Goal: Task Accomplishment & Management: Use online tool/utility

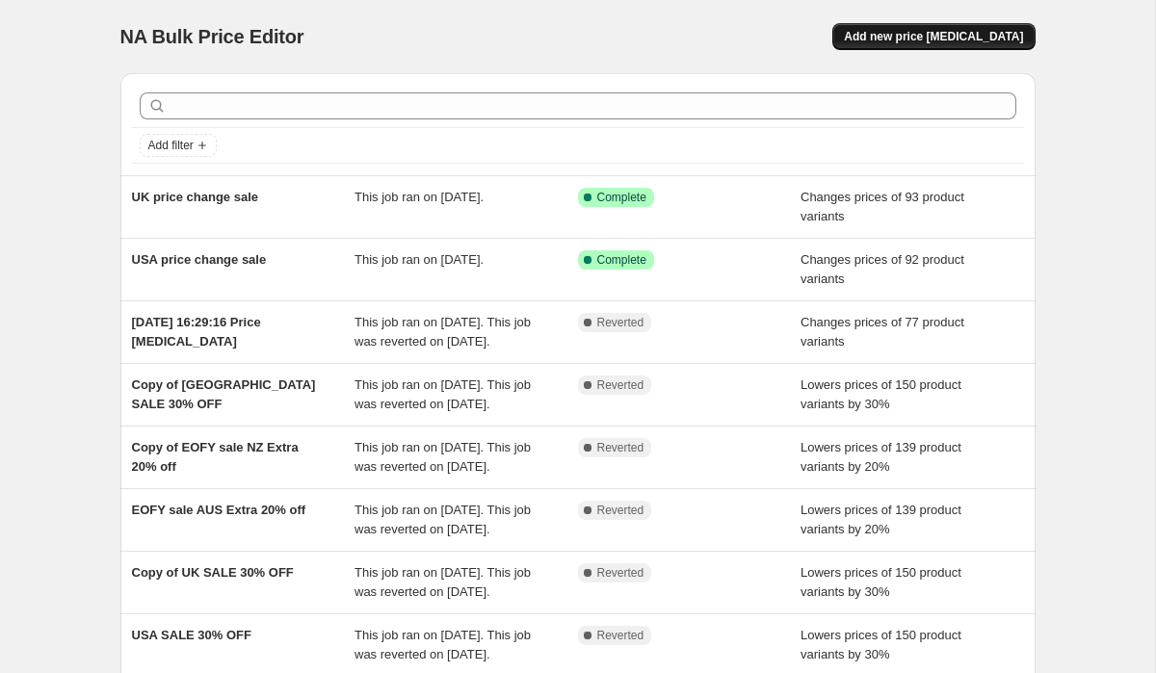
click at [955, 27] on button "Add new price [MEDICAL_DATA]" at bounding box center [933, 36] width 202 height 27
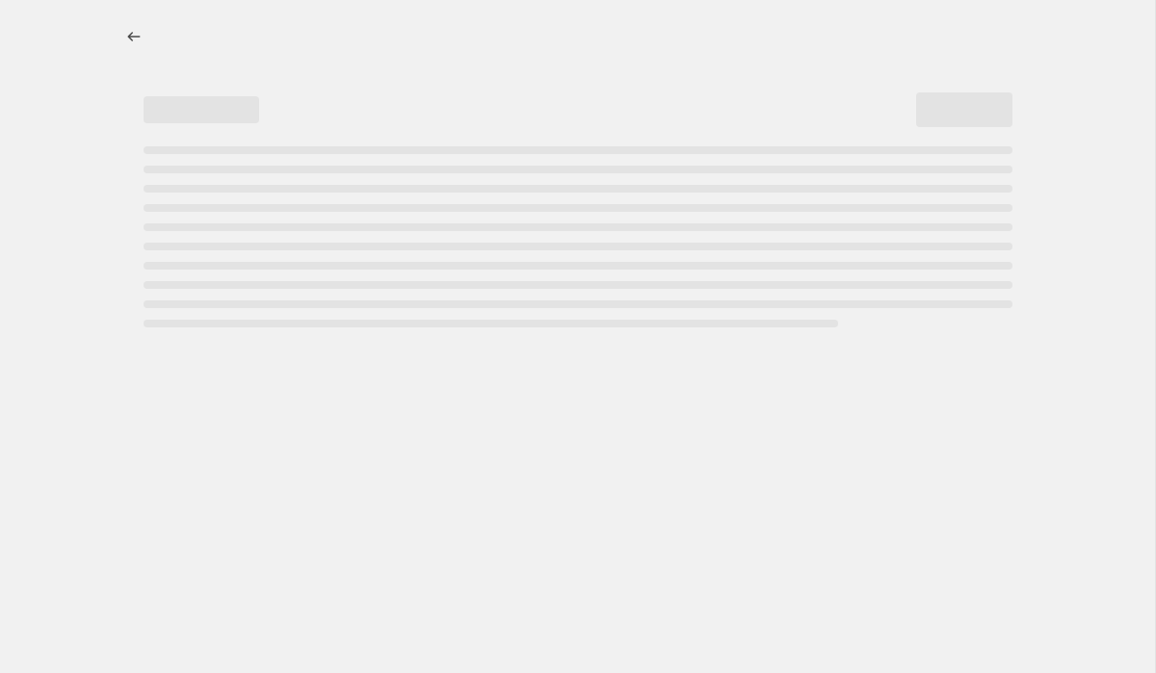
select select "percentage"
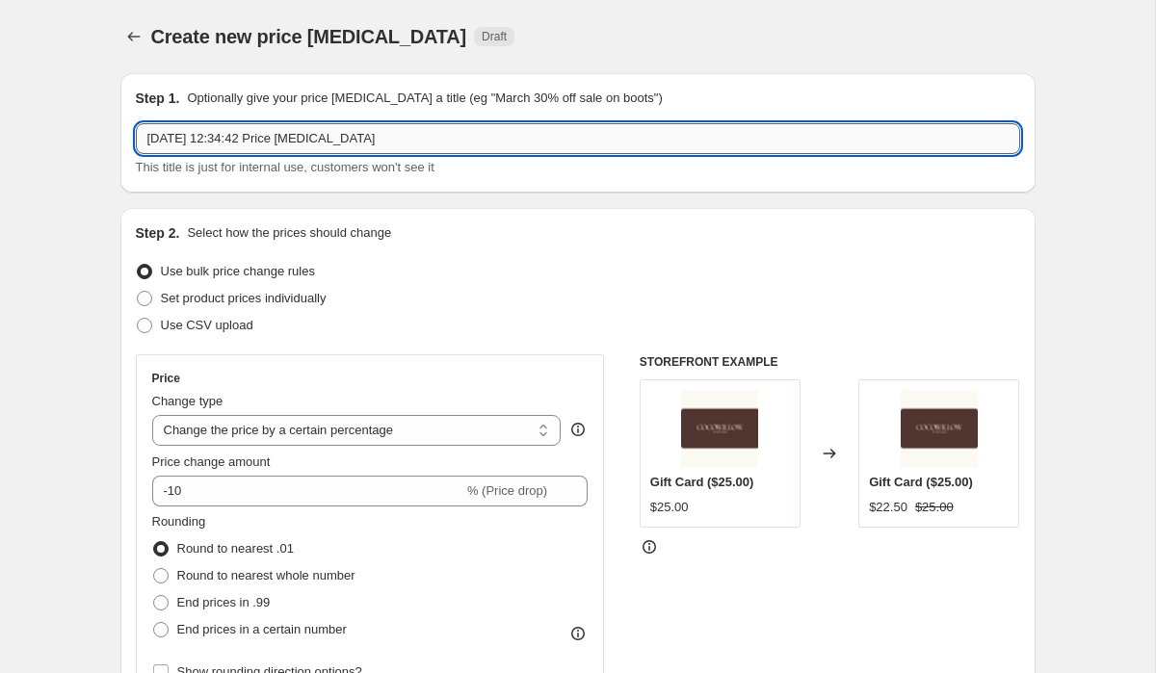
click at [457, 141] on input "18 Aug 2025, 12:34:42 Price change job" at bounding box center [578, 138] width 884 height 31
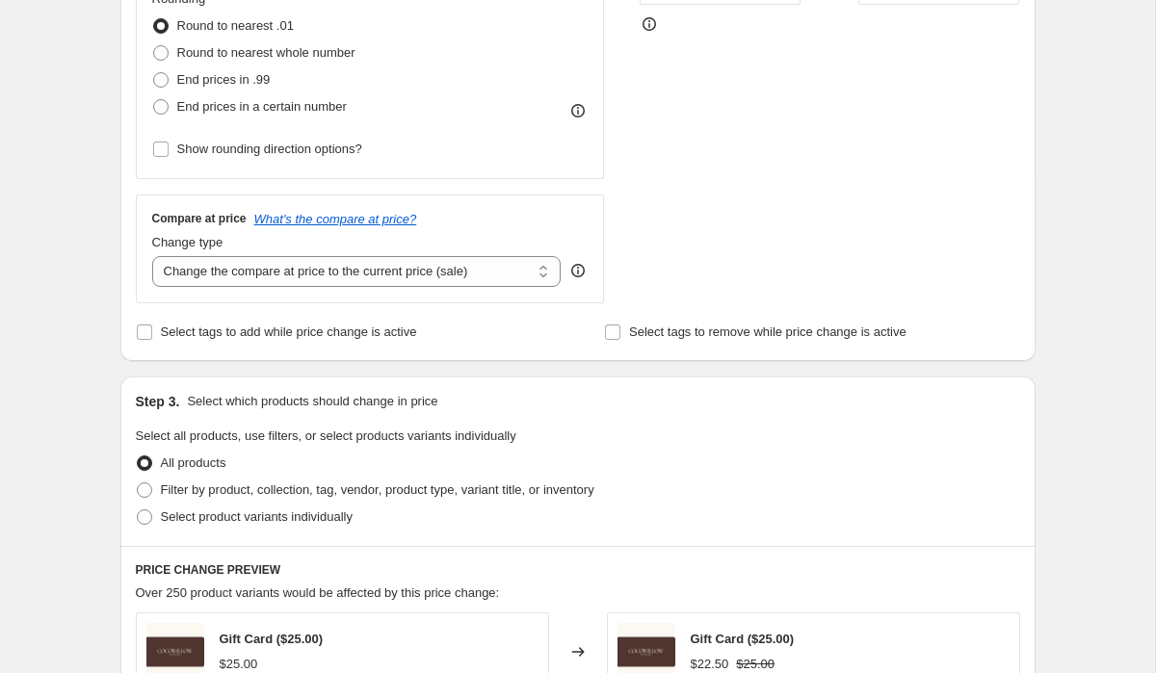
scroll to position [531, 0]
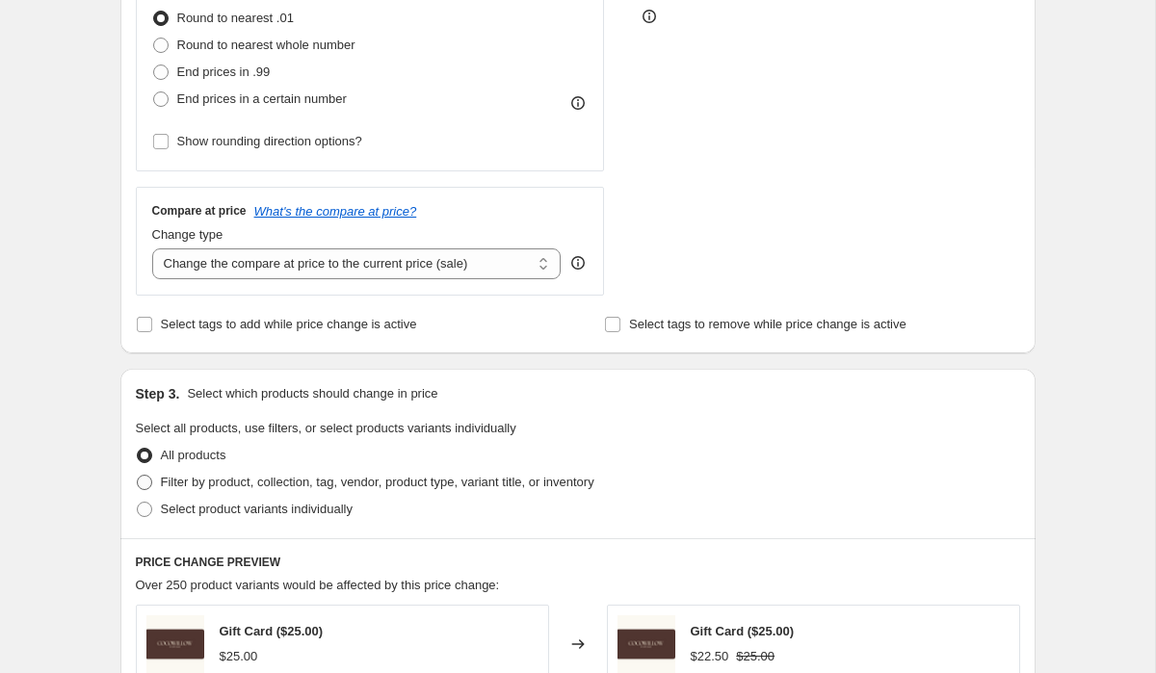
type input "Jewellery Sale"
click at [290, 482] on span "Filter by product, collection, tag, vendor, product type, variant title, or inv…" at bounding box center [377, 482] width 433 height 14
click at [138, 476] on input "Filter by product, collection, tag, vendor, product type, variant title, or inv…" at bounding box center [137, 475] width 1 height 1
radio input "true"
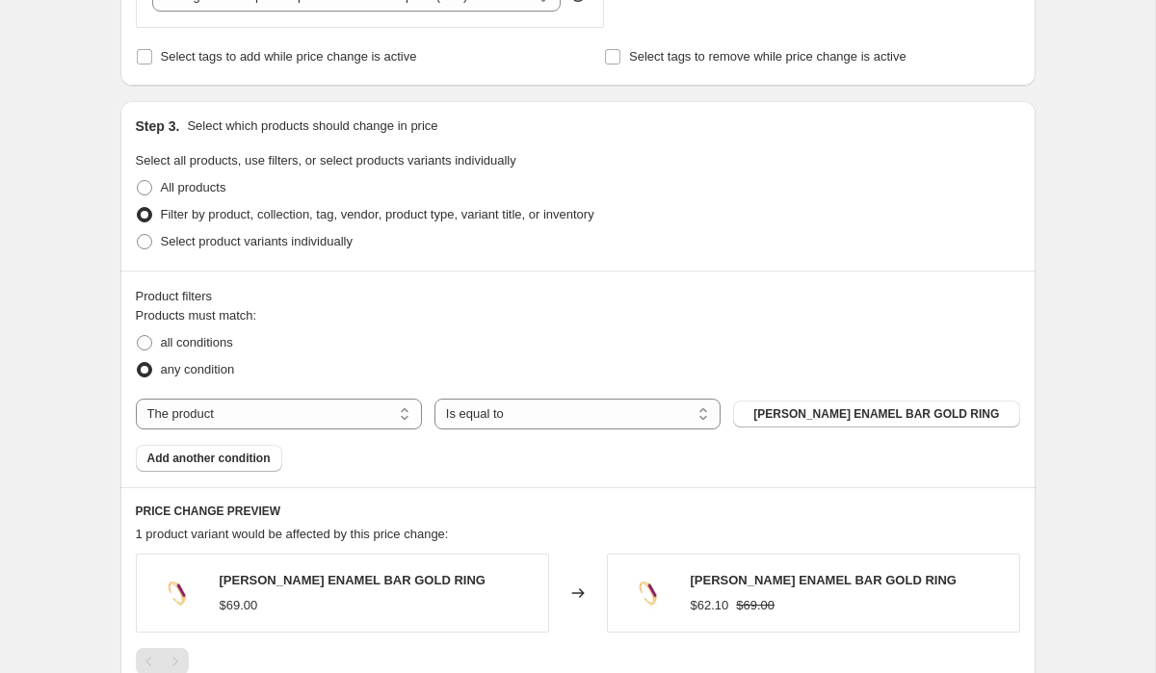
scroll to position [810, 0]
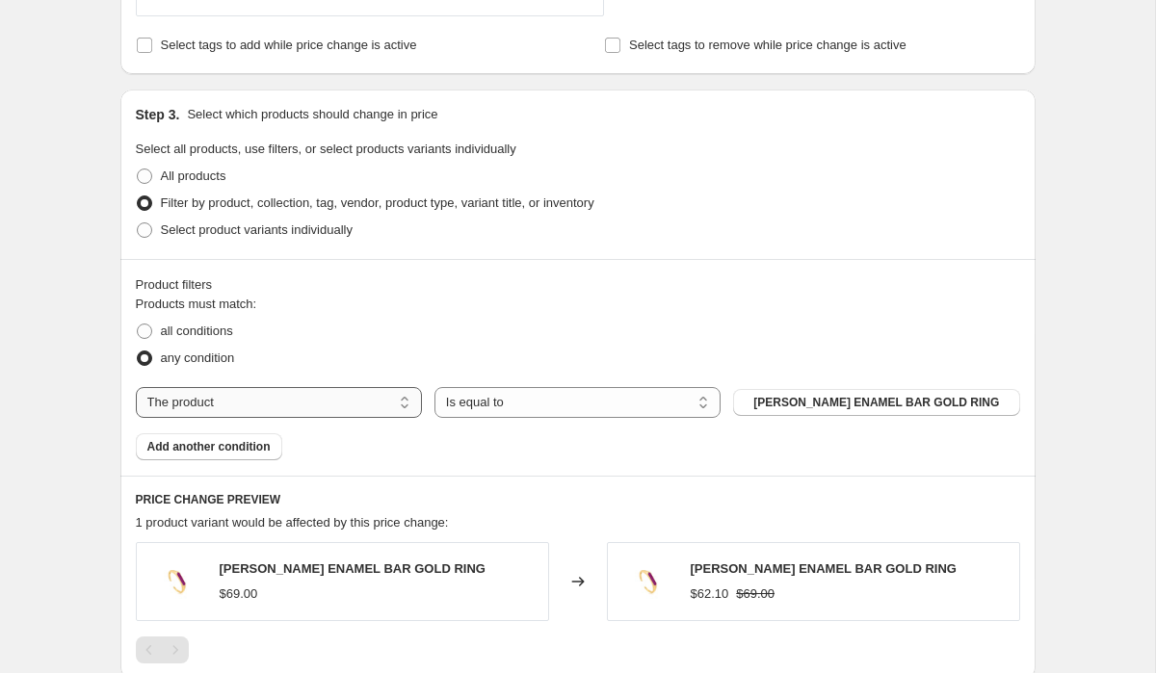
click at [407, 401] on select "The product The product's collection The product's tag The product's vendor The…" at bounding box center [279, 402] width 286 height 31
select select "collection"
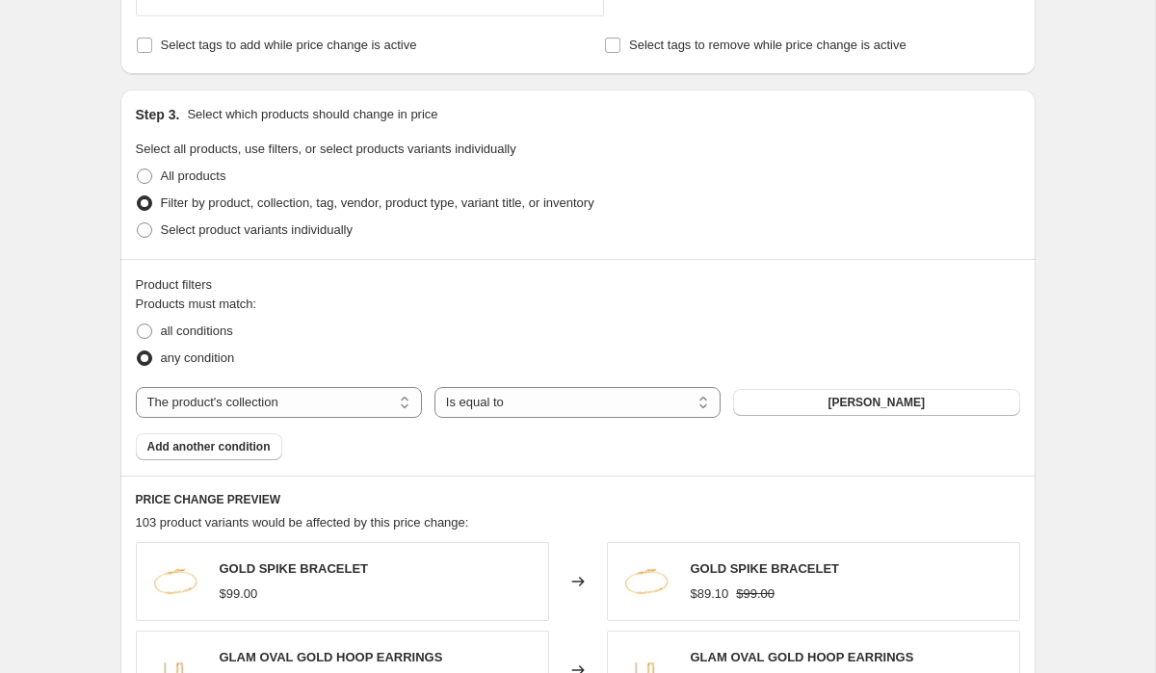
click at [783, 341] on div "all conditions" at bounding box center [578, 331] width 884 height 27
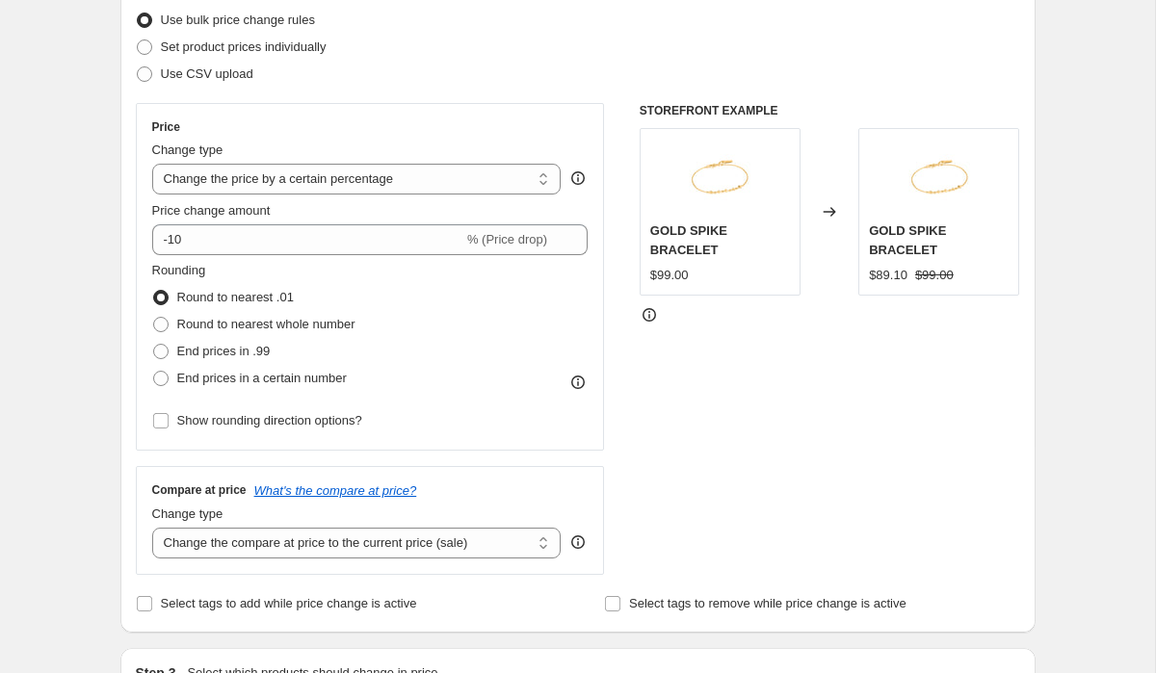
scroll to position [218, 0]
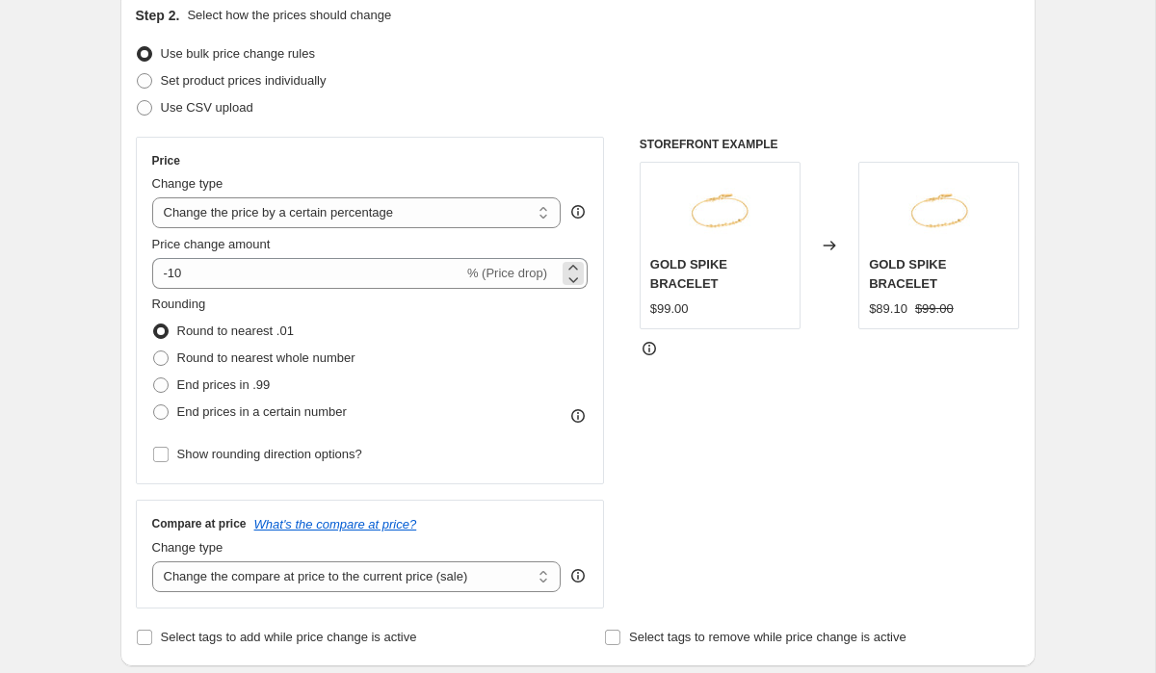
click at [513, 272] on span "% (Price drop)" at bounding box center [507, 273] width 80 height 14
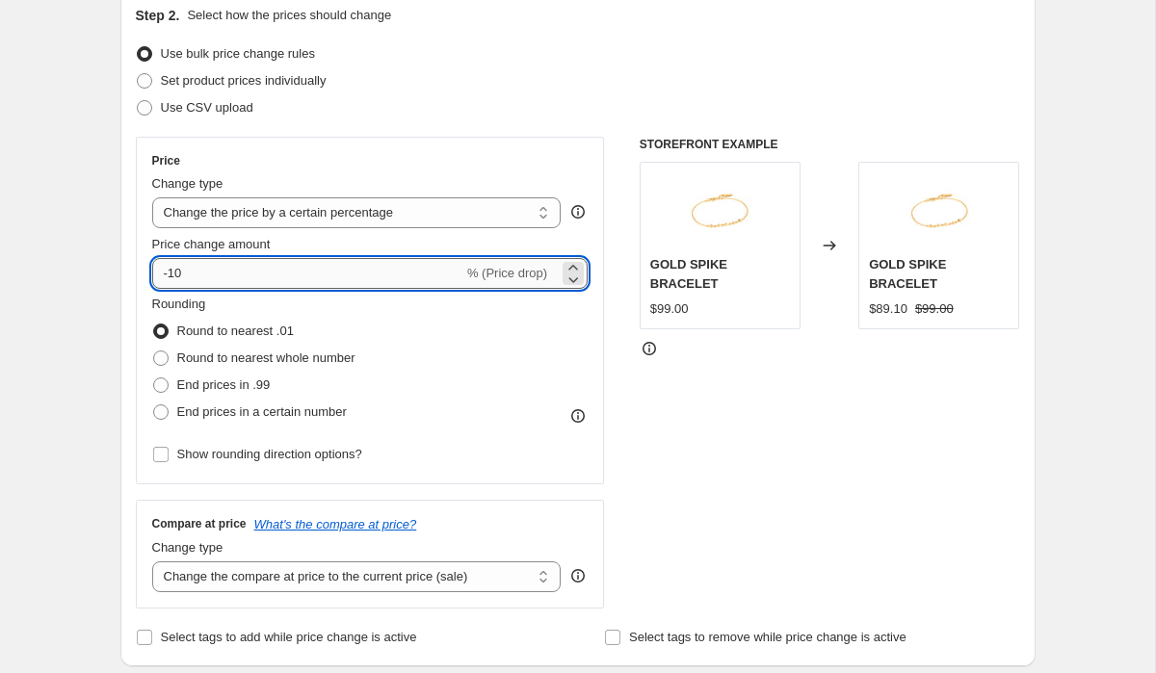
click at [276, 282] on input "-10" at bounding box center [307, 273] width 311 height 31
type input "-1"
type input "40"
click at [523, 298] on div "Rounding Round to nearest .01 Round to nearest whole number End prices in .99 E…" at bounding box center [370, 360] width 436 height 131
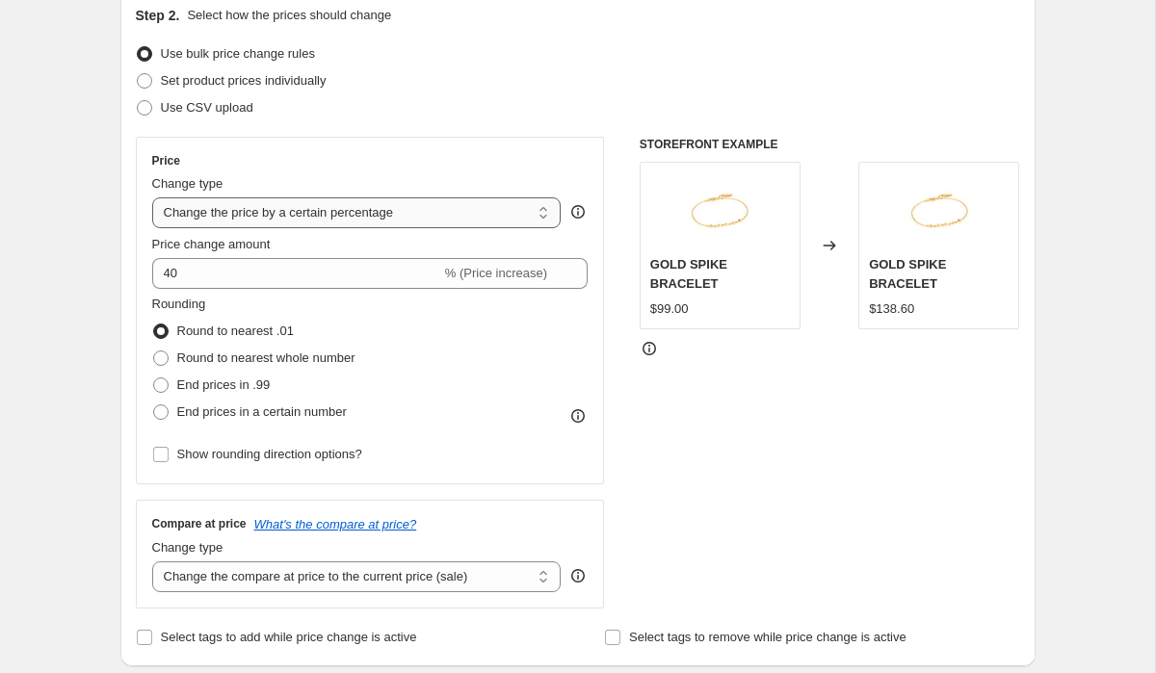
click at [536, 209] on select "Change the price to a certain amount Change the price by a certain amount Chang…" at bounding box center [356, 212] width 409 height 31
select select "bcap"
click at [152, 197] on select "Change the price to a certain amount Change the price by a certain amount Chang…" at bounding box center [356, 212] width 409 height 31
type input "-12.00"
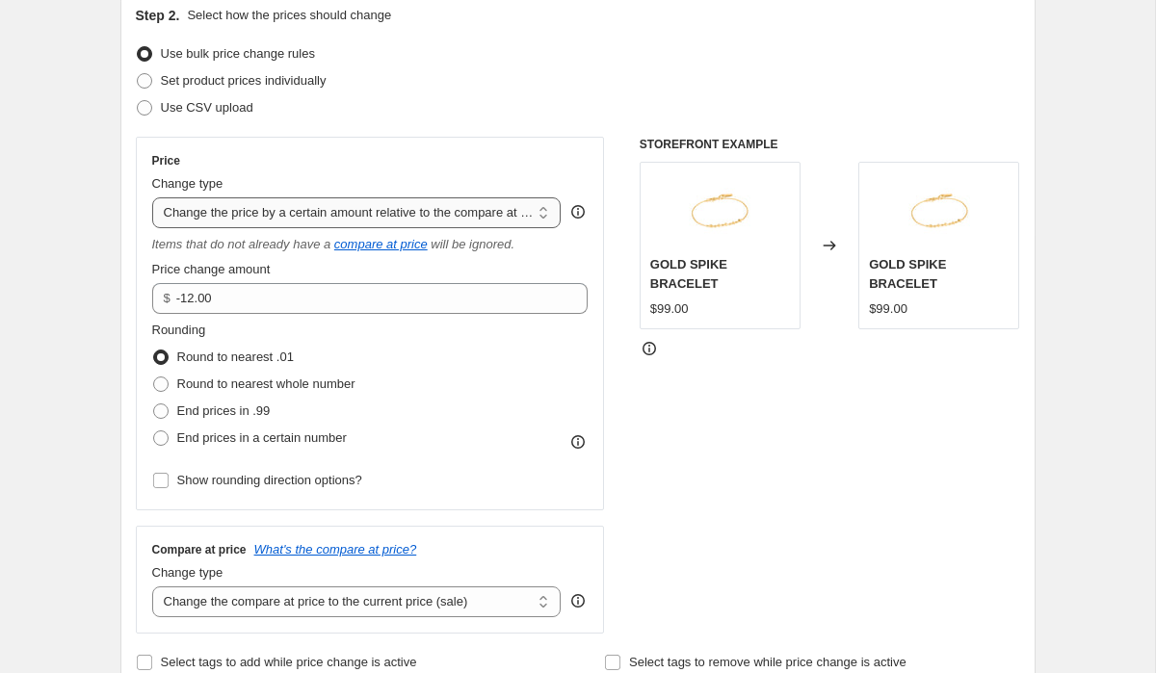
click at [520, 218] on select "Change the price to a certain amount Change the price by a certain amount Chang…" at bounding box center [356, 212] width 409 height 31
select select "pcap"
click at [152, 197] on select "Change the price to a certain amount Change the price by a certain amount Chang…" at bounding box center [356, 212] width 409 height 31
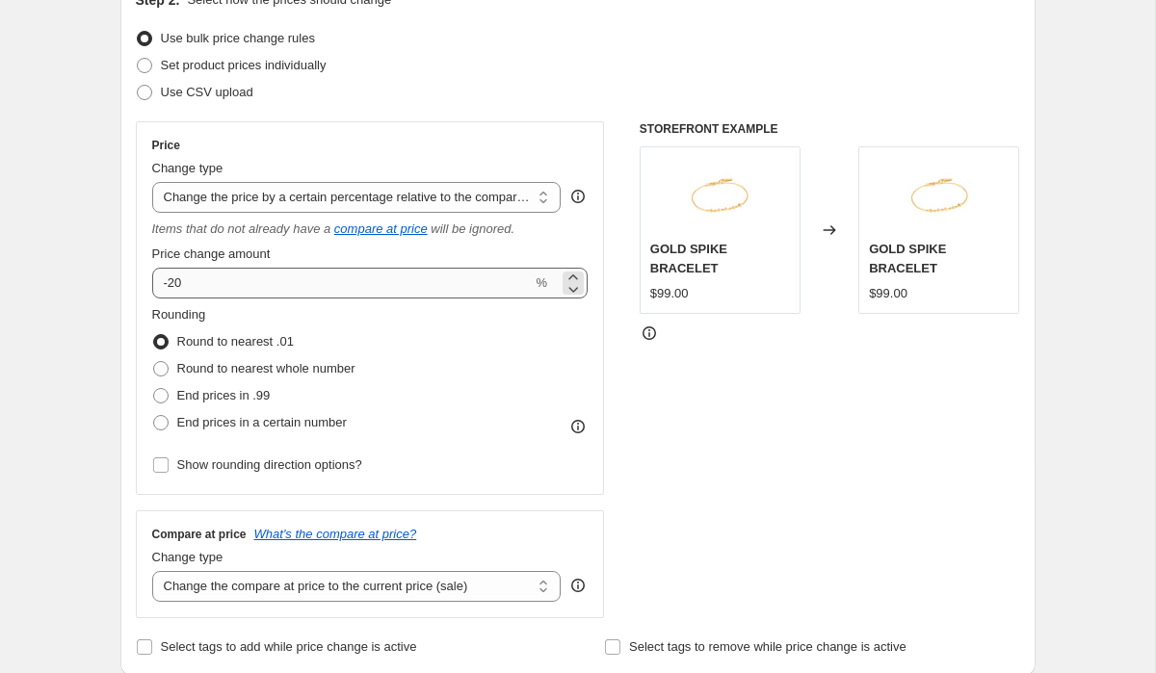
scroll to position [192, 0]
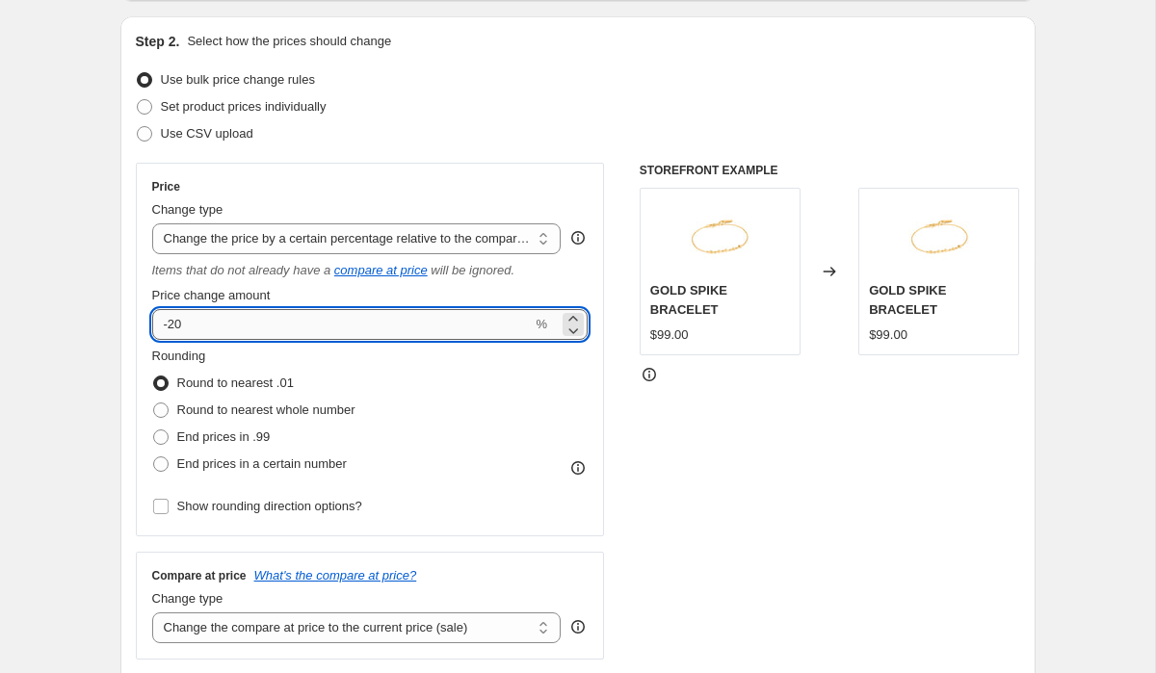
click at [444, 328] on input "-20" at bounding box center [342, 324] width 381 height 31
type input "40"
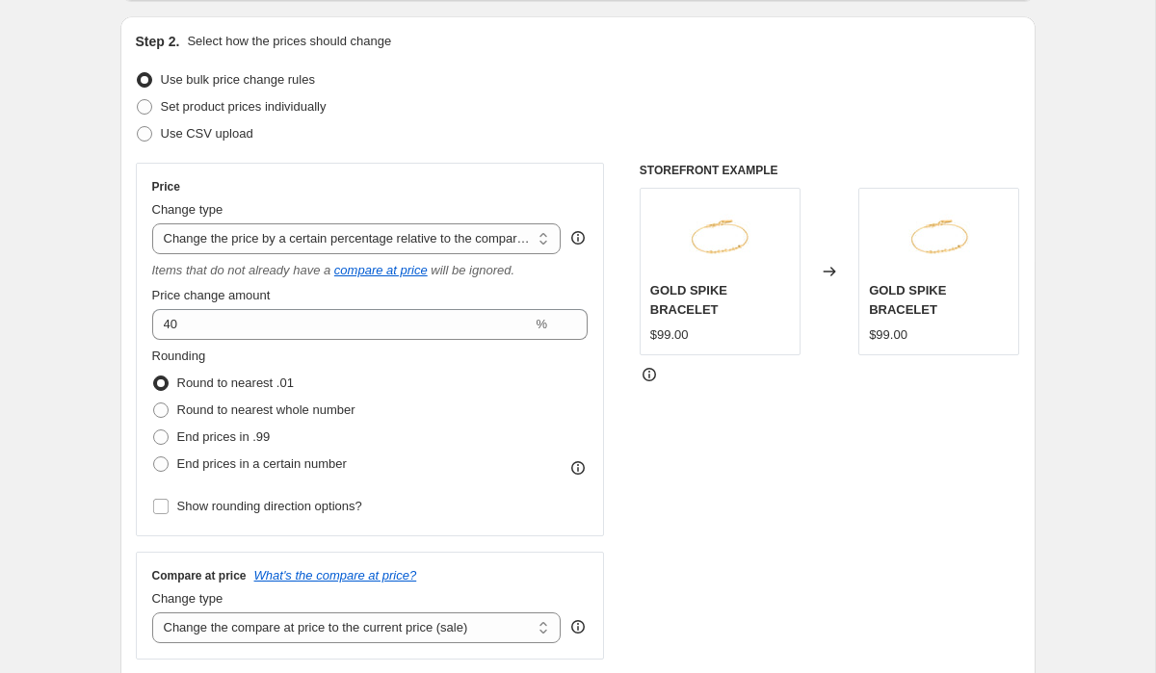
click at [591, 393] on div "Price Change type Change the price to a certain amount Change the price by a ce…" at bounding box center [370, 350] width 469 height 374
click at [546, 232] on select "Change the price to a certain amount Change the price by a certain amount Chang…" at bounding box center [356, 238] width 409 height 31
select select "percentage"
click at [152, 223] on select "Change the price to a certain amount Change the price by a certain amount Chang…" at bounding box center [356, 238] width 409 height 31
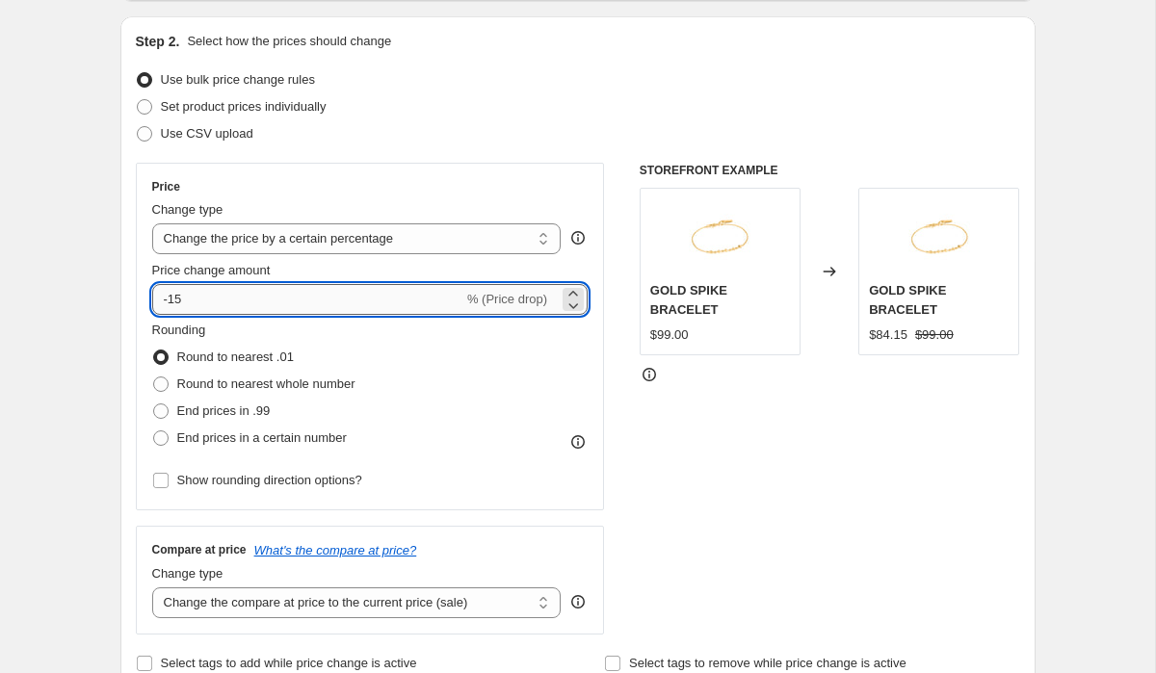
click at [351, 300] on input "-15" at bounding box center [307, 299] width 311 height 31
type input "-1"
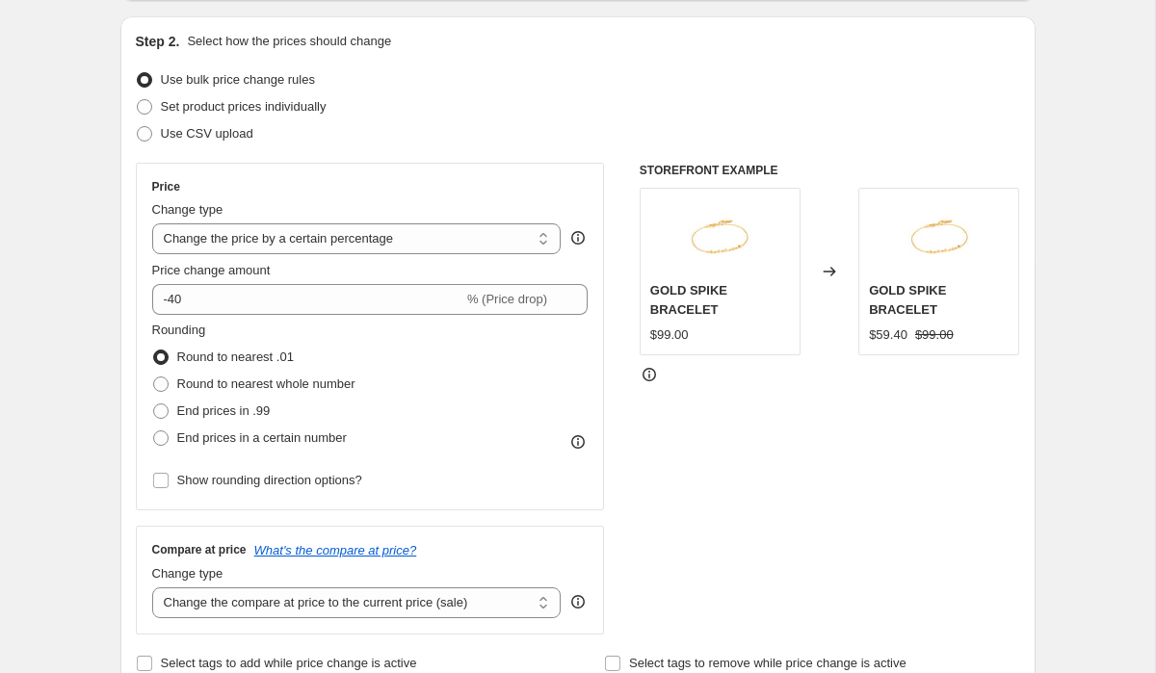
click at [565, 376] on div "Rounding Round to nearest .01 Round to nearest whole number End prices in .99 E…" at bounding box center [370, 386] width 436 height 131
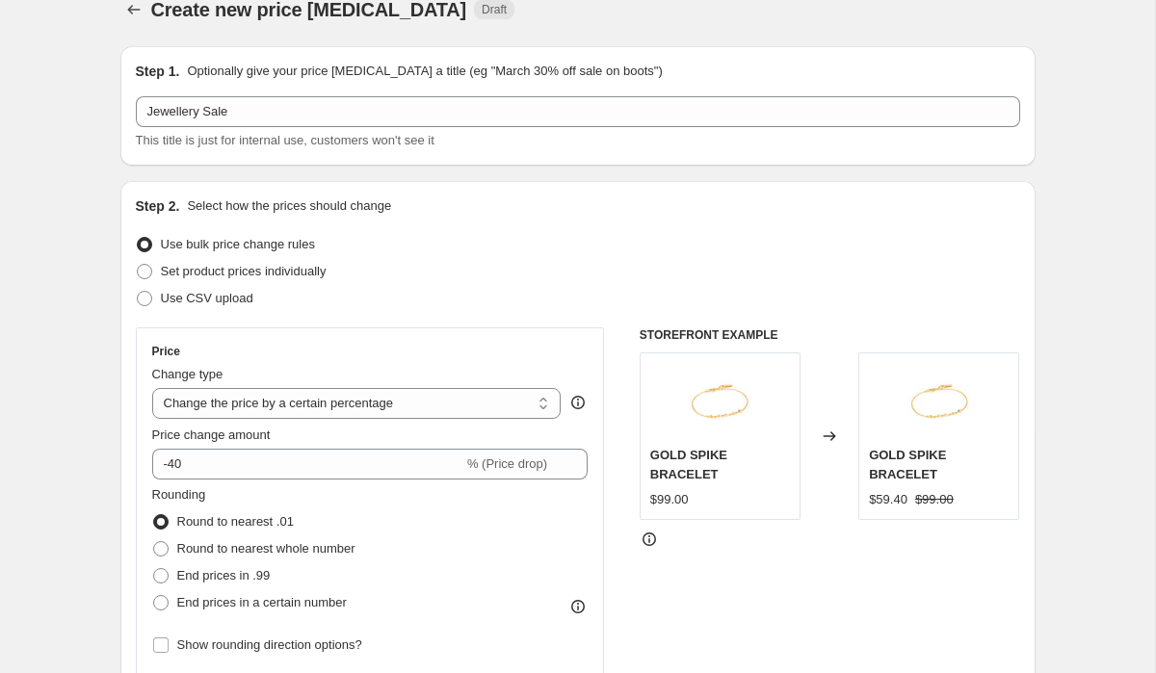
scroll to position [0, 0]
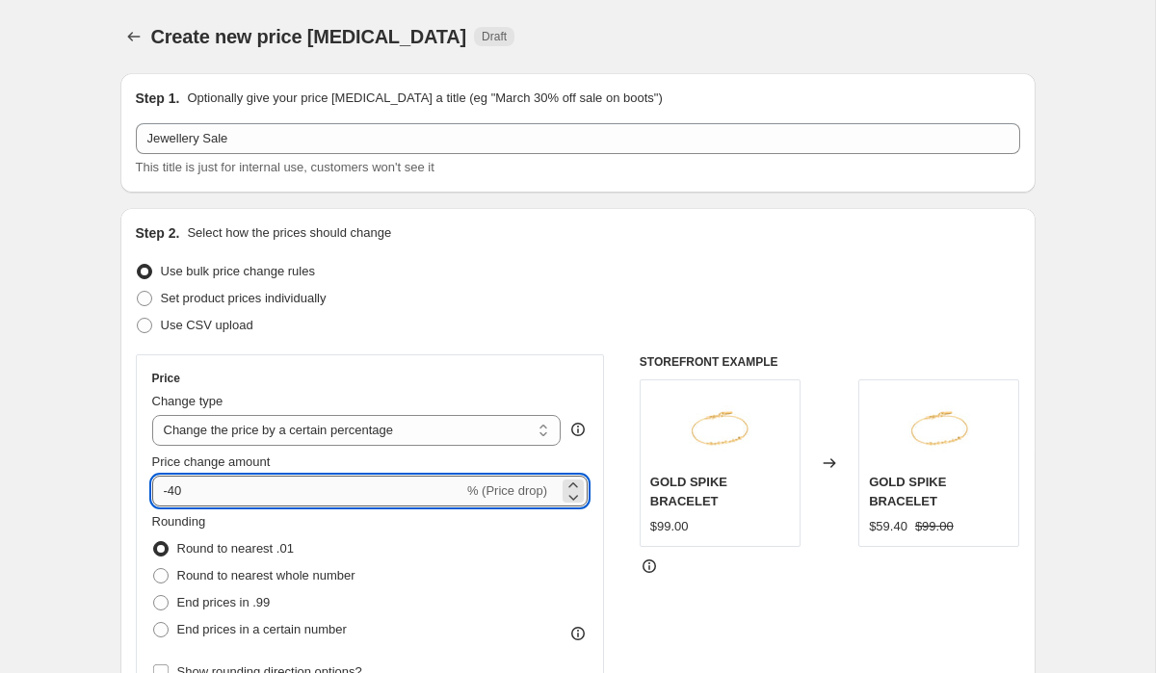
click at [263, 488] on input "-40" at bounding box center [307, 491] width 311 height 31
type input "-4"
click at [375, 557] on div "Rounding Round to nearest .01 Round to nearest whole number End prices in .99 E…" at bounding box center [370, 577] width 436 height 131
click at [165, 487] on input "50" at bounding box center [296, 491] width 289 height 31
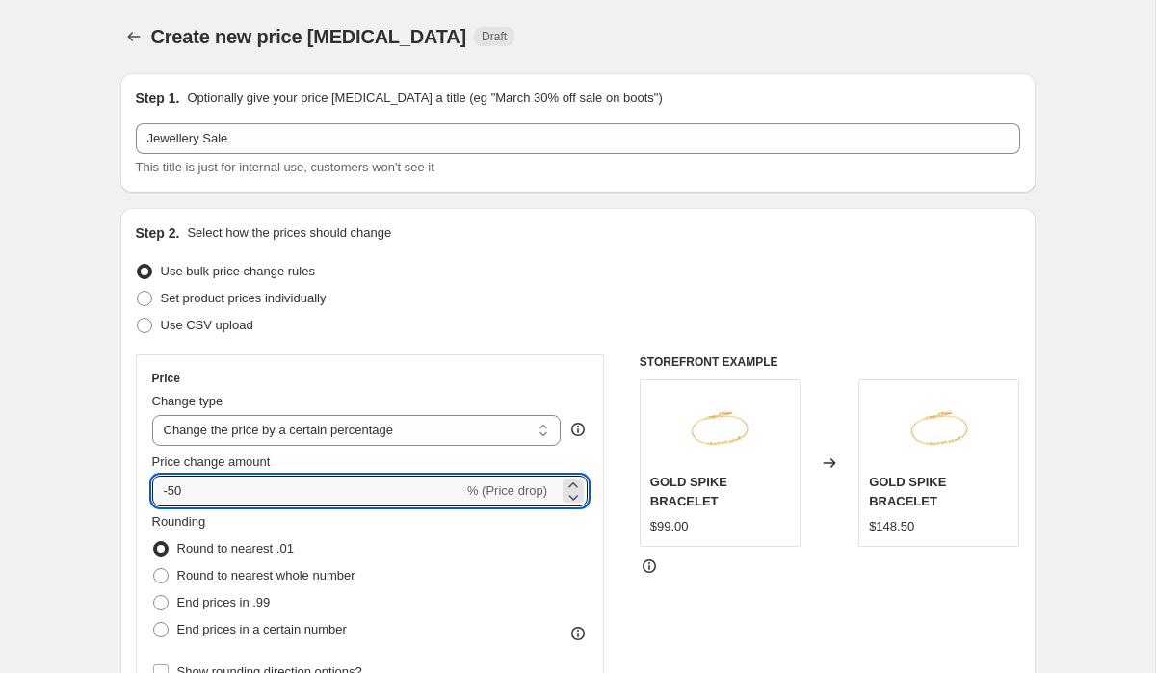
click at [559, 576] on div "Rounding Round to nearest .01 Round to nearest whole number End prices in .99 E…" at bounding box center [370, 577] width 436 height 131
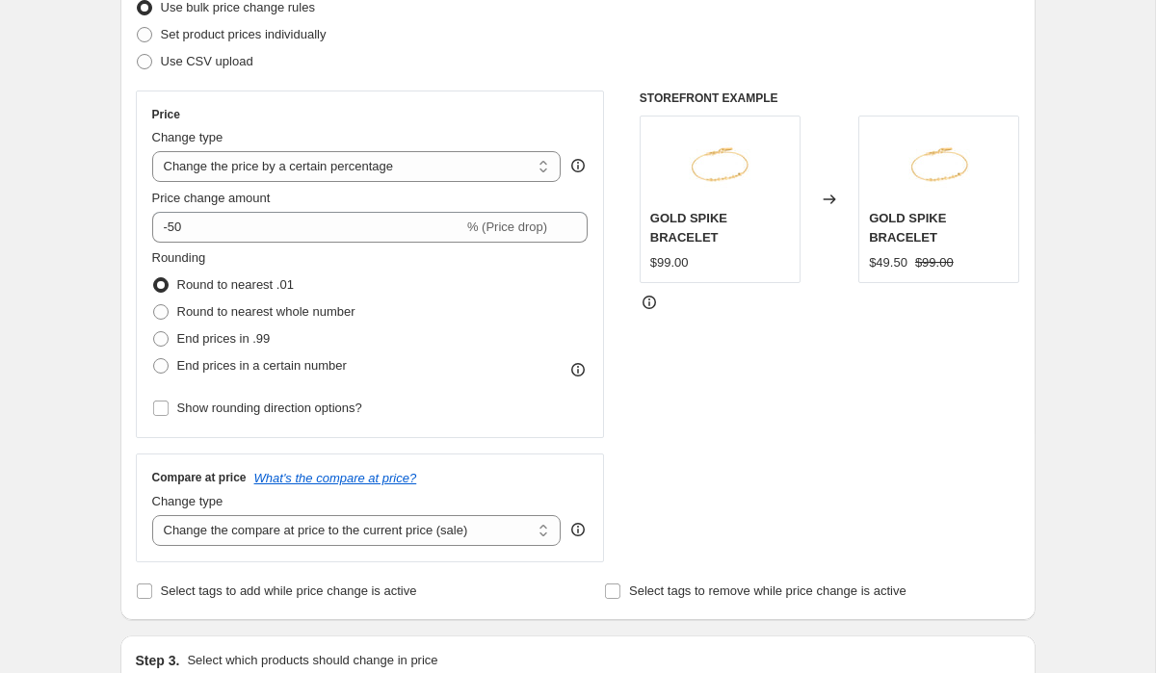
scroll to position [255, 0]
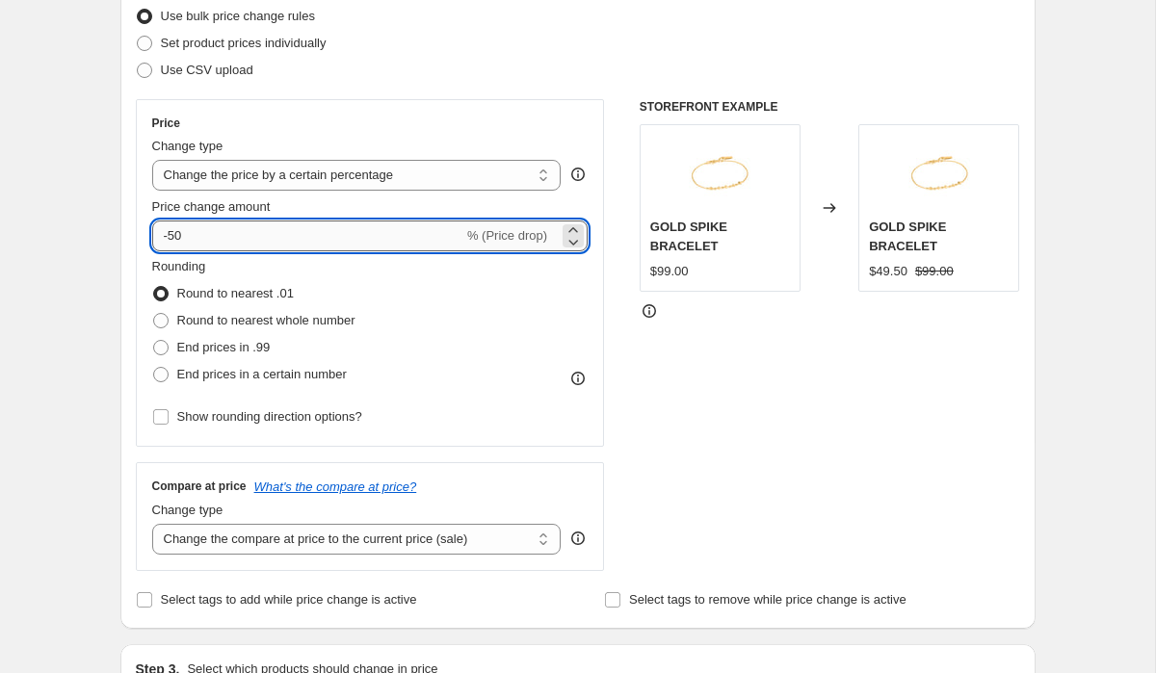
click at [239, 236] on input "-50" at bounding box center [307, 236] width 311 height 31
type input "-5"
click at [470, 291] on div "Rounding Round to nearest .01 Round to nearest whole number End prices in .99 E…" at bounding box center [370, 322] width 436 height 131
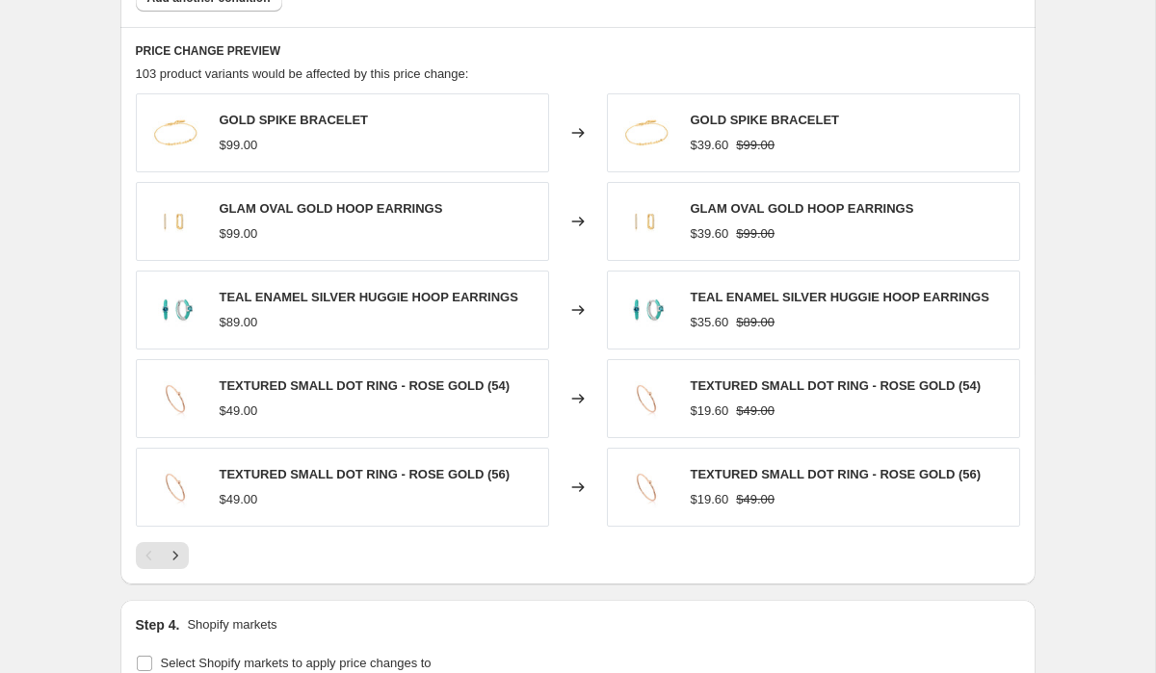
scroll to position [1399, 0]
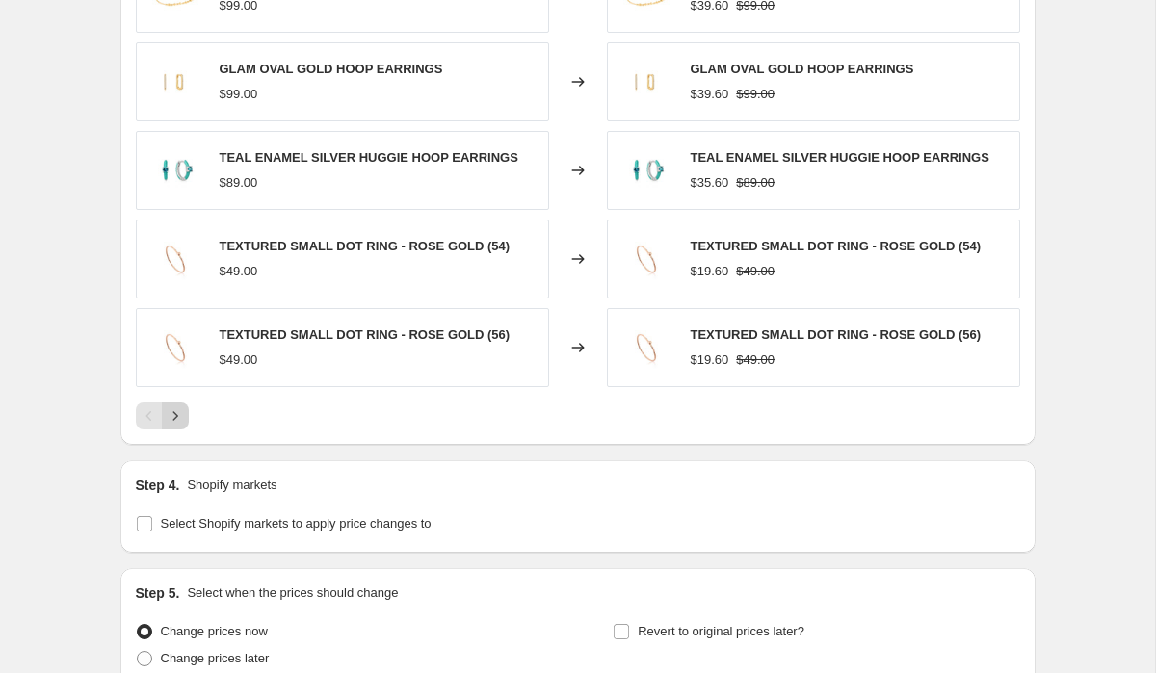
click at [183, 417] on icon "Next" at bounding box center [175, 416] width 19 height 19
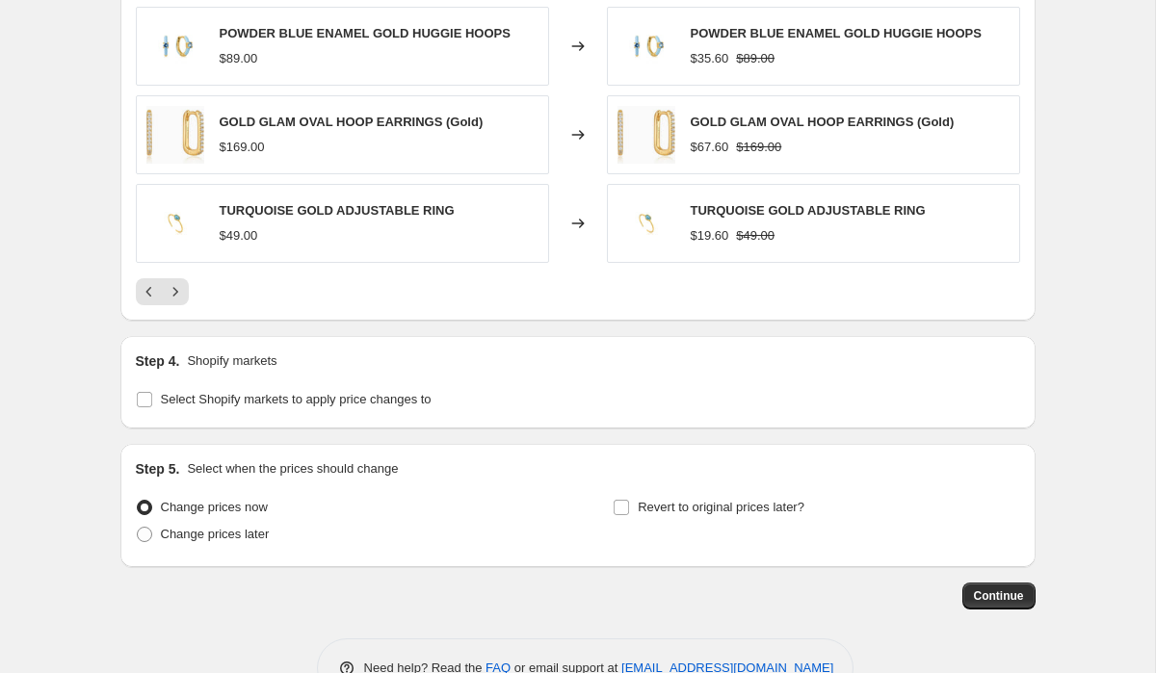
scroll to position [1537, 0]
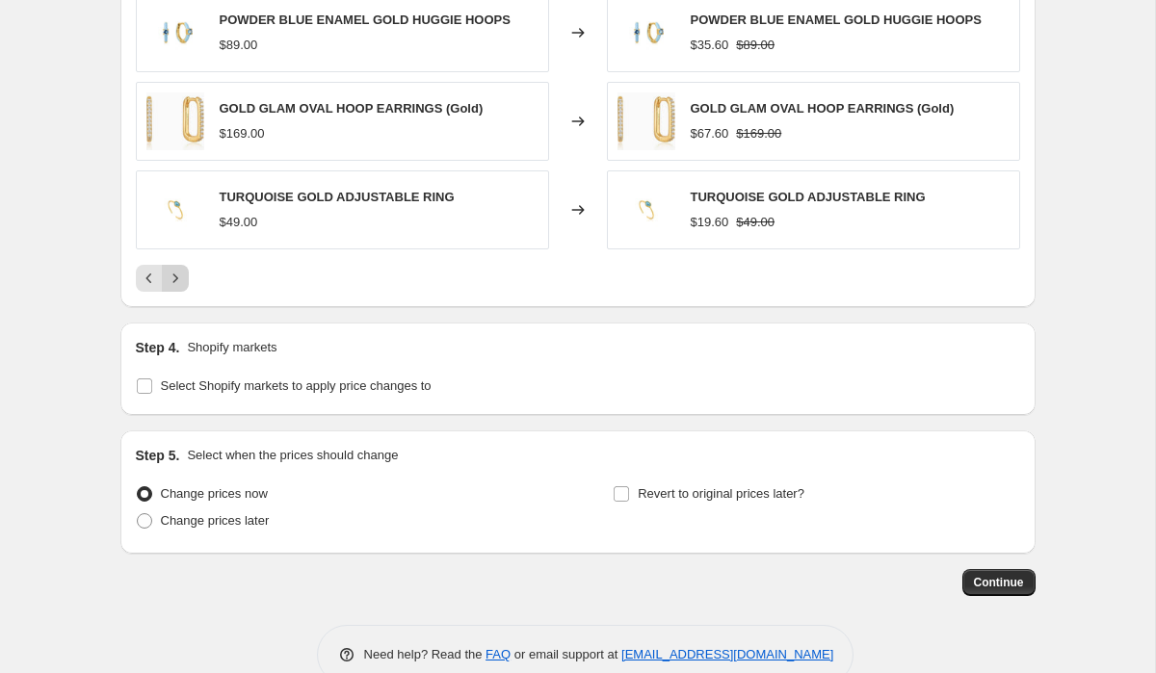
click at [172, 280] on icon "Next" at bounding box center [175, 278] width 19 height 19
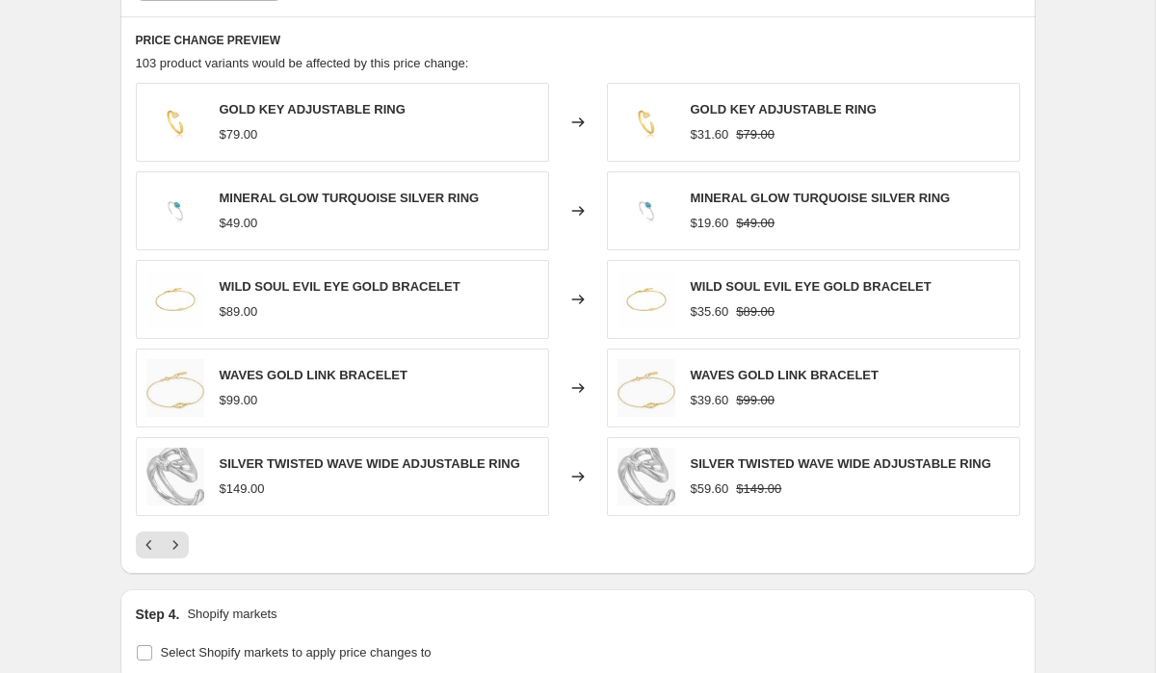
scroll to position [1266, 0]
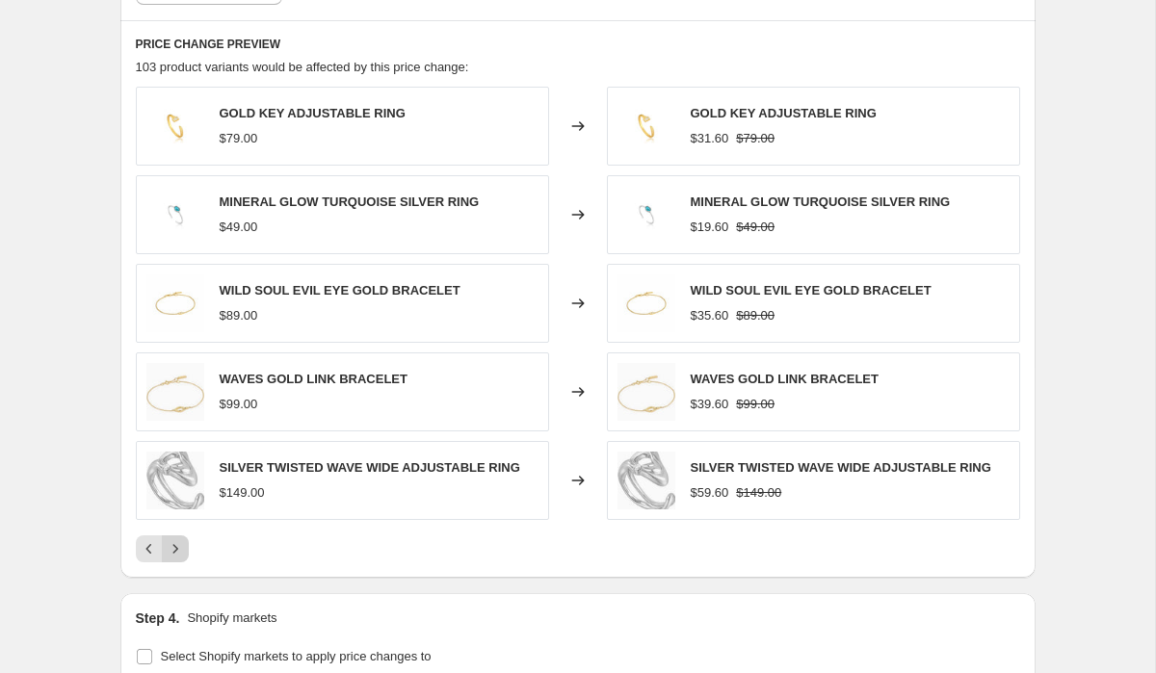
click at [177, 545] on icon "Next" at bounding box center [175, 548] width 19 height 19
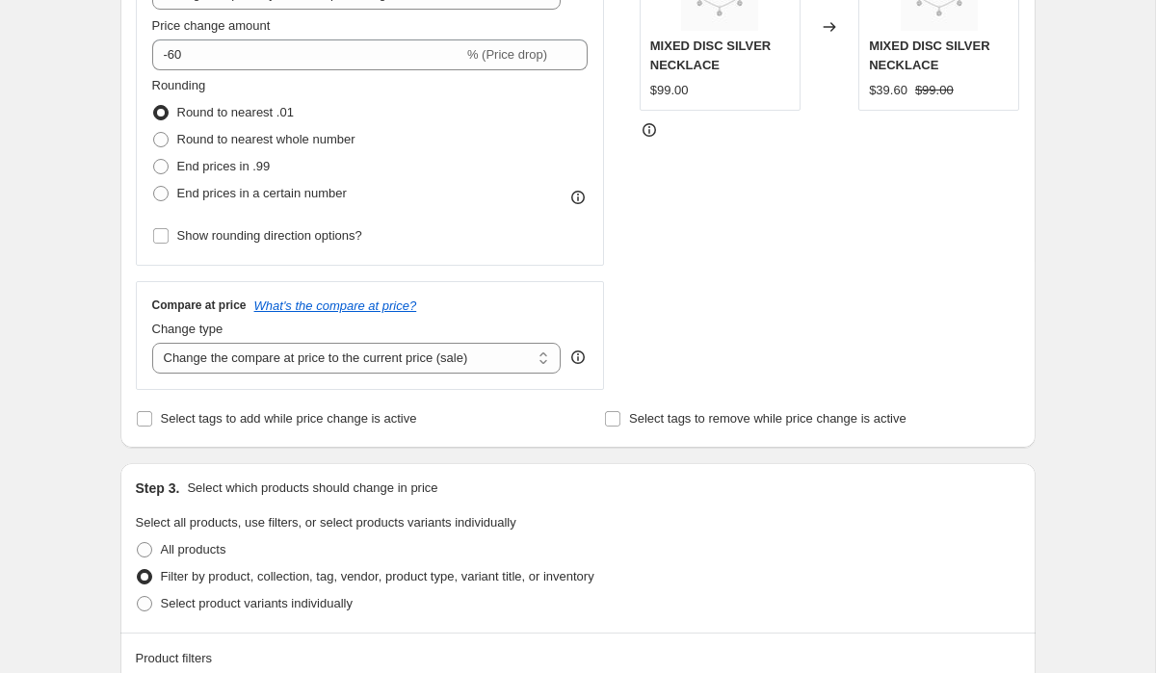
scroll to position [319, 0]
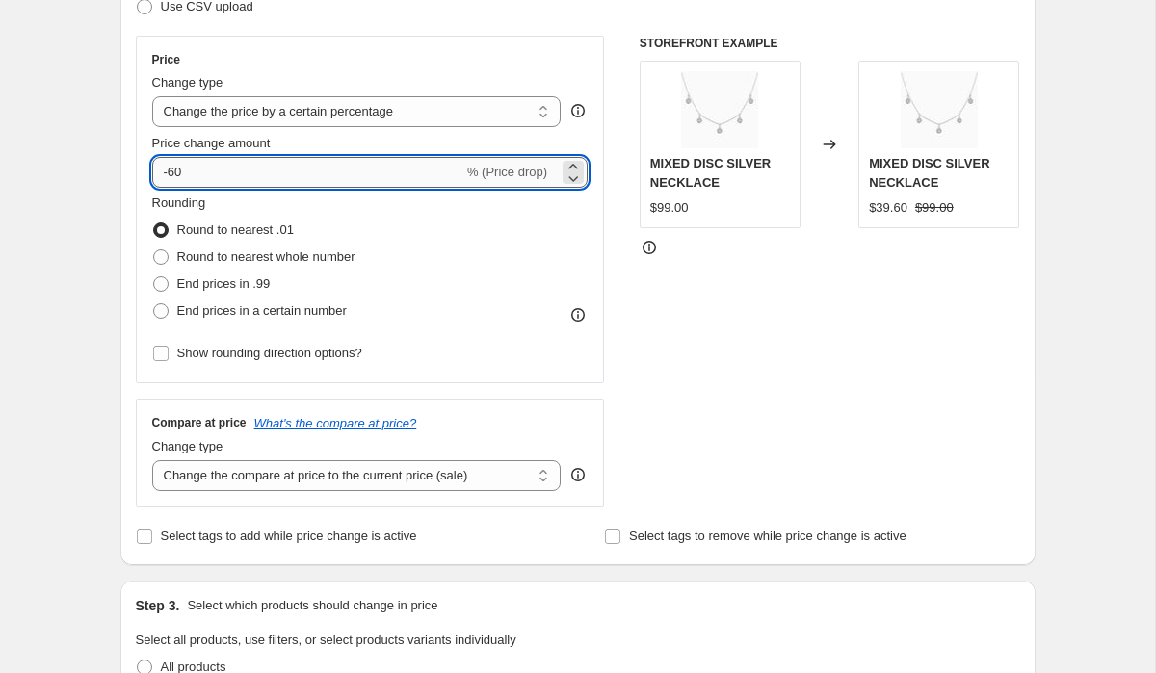
click at [257, 177] on input "-60" at bounding box center [307, 172] width 311 height 31
type input "-6"
type input "-70"
click at [490, 263] on div "Rounding Round to nearest .01 Round to nearest whole number End prices in .99 E…" at bounding box center [370, 259] width 436 height 131
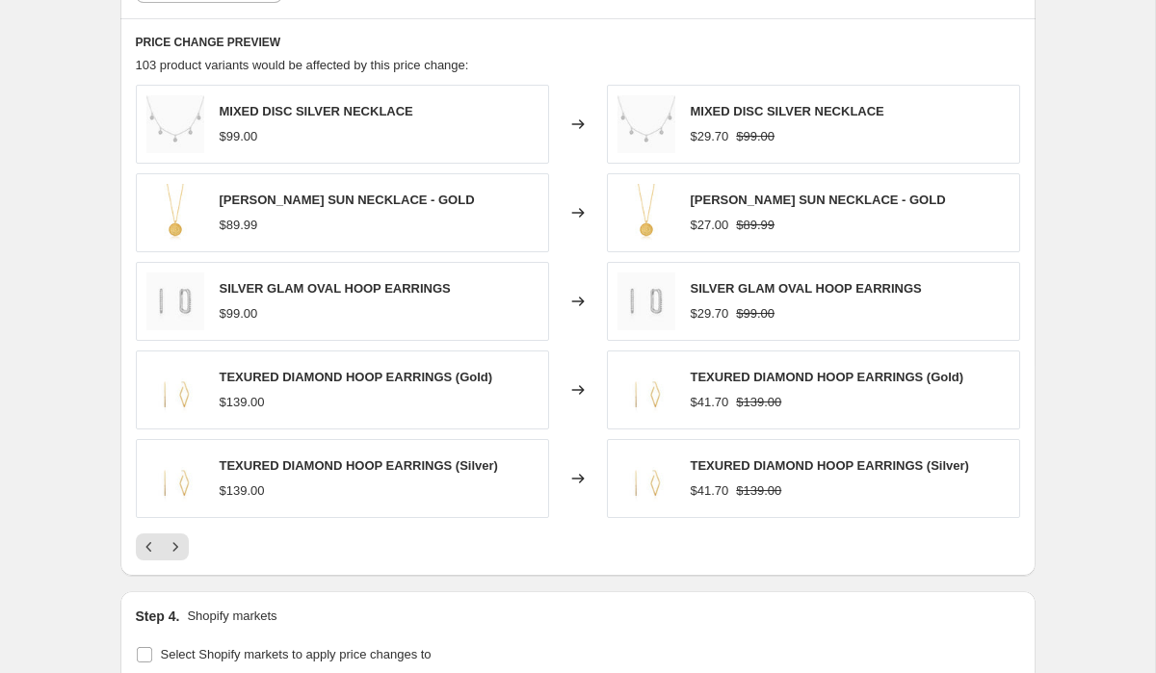
scroll to position [1279, 0]
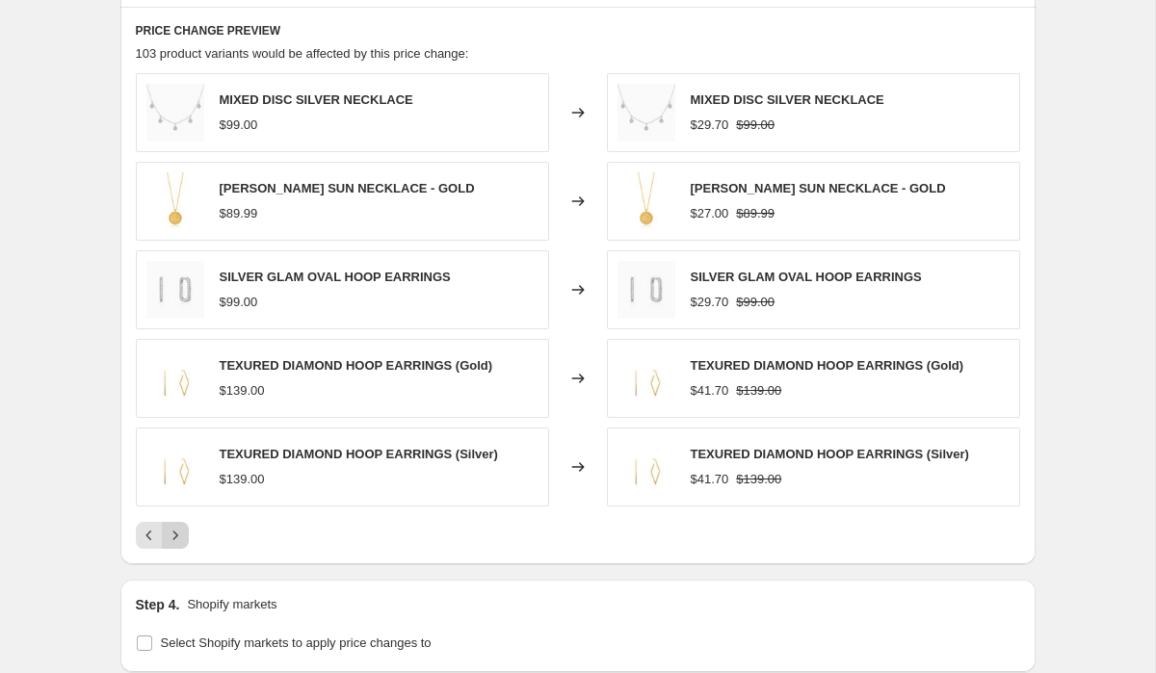
click at [187, 527] on button "Next" at bounding box center [175, 535] width 27 height 27
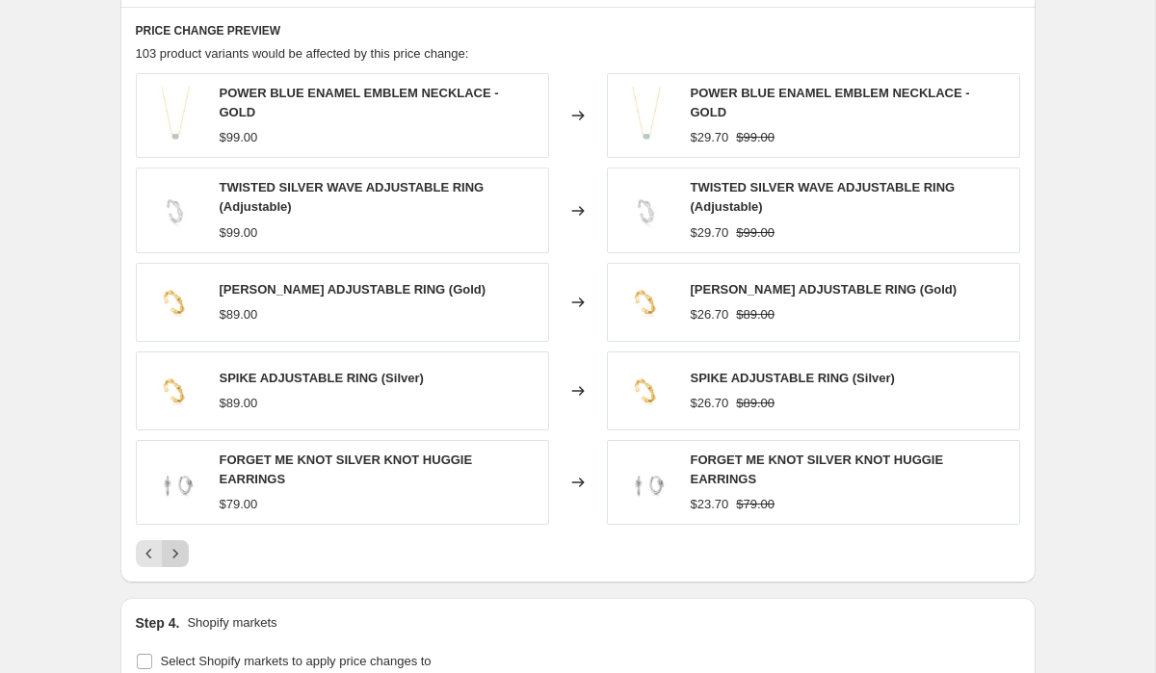
click at [187, 527] on div "POWER BLUE ENAMEL EMBLEM NECKLACE - GOLD $99.00 Changed to POWER BLUE ENAMEL EM…" at bounding box center [578, 320] width 884 height 494
click at [182, 544] on icon "Next" at bounding box center [175, 553] width 19 height 19
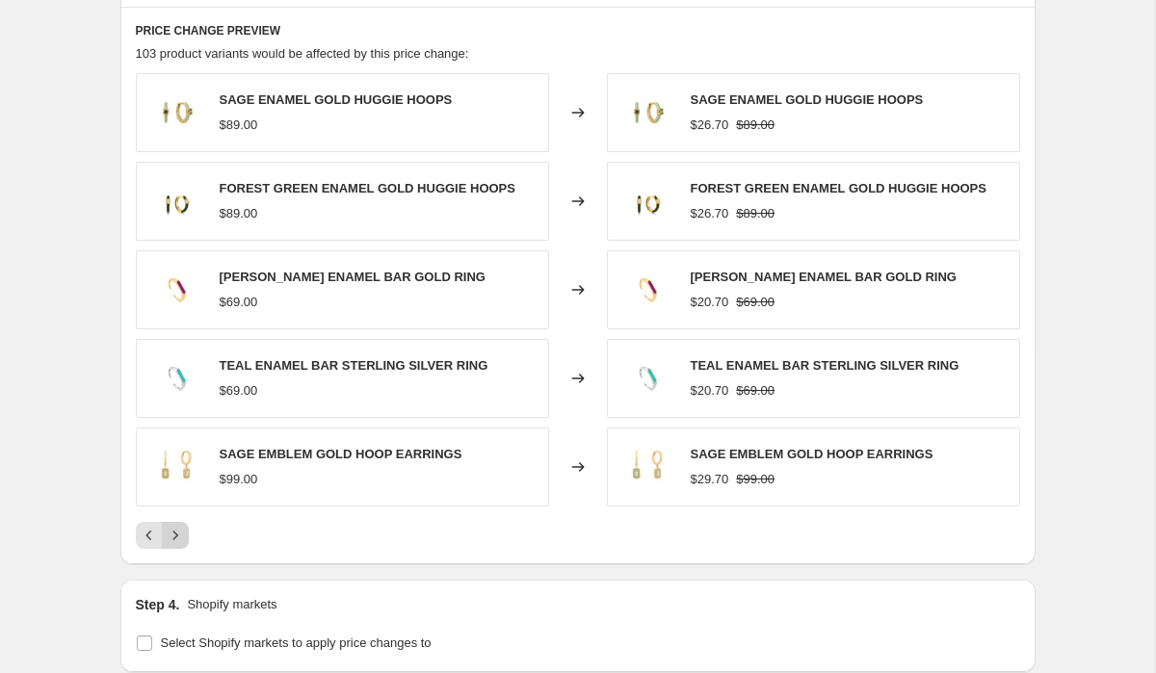
click at [182, 544] on icon "Next" at bounding box center [175, 535] width 19 height 19
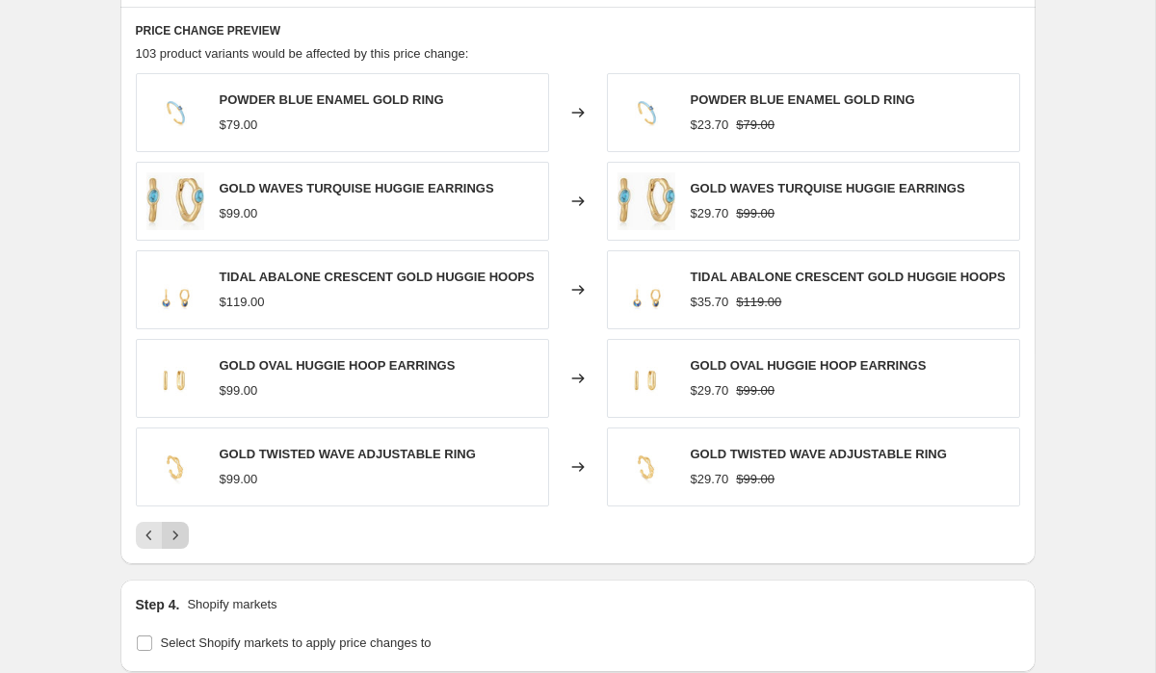
click at [179, 536] on icon "Next" at bounding box center [175, 535] width 19 height 19
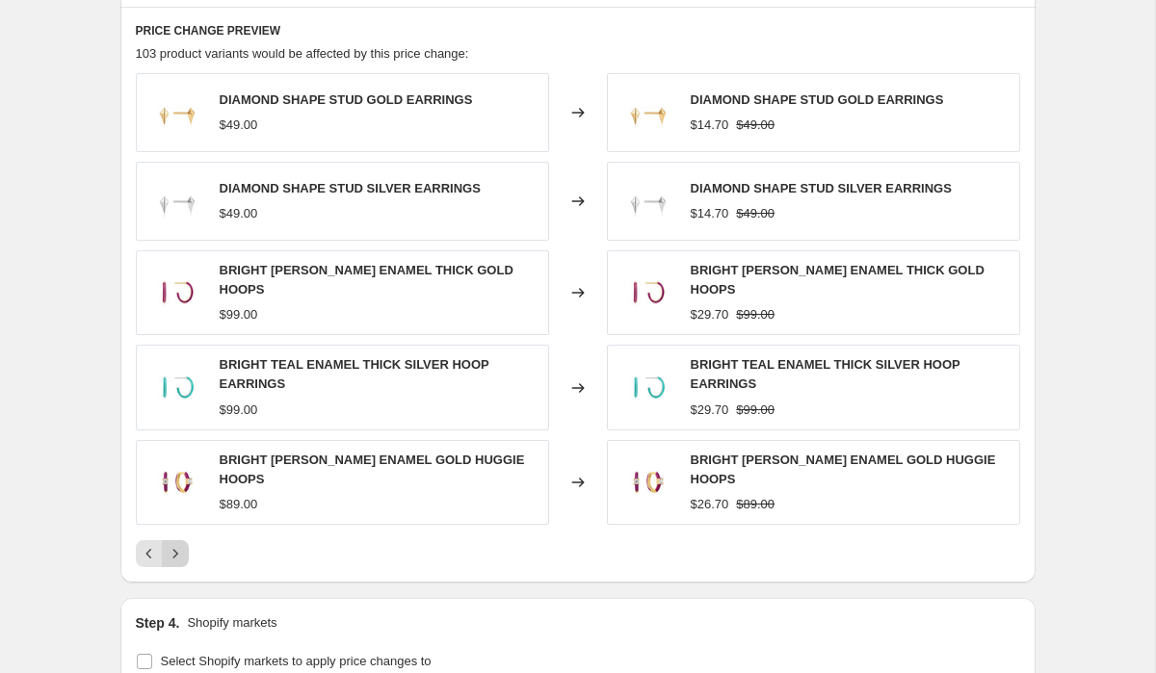
click at [178, 544] on icon "Next" at bounding box center [175, 553] width 19 height 19
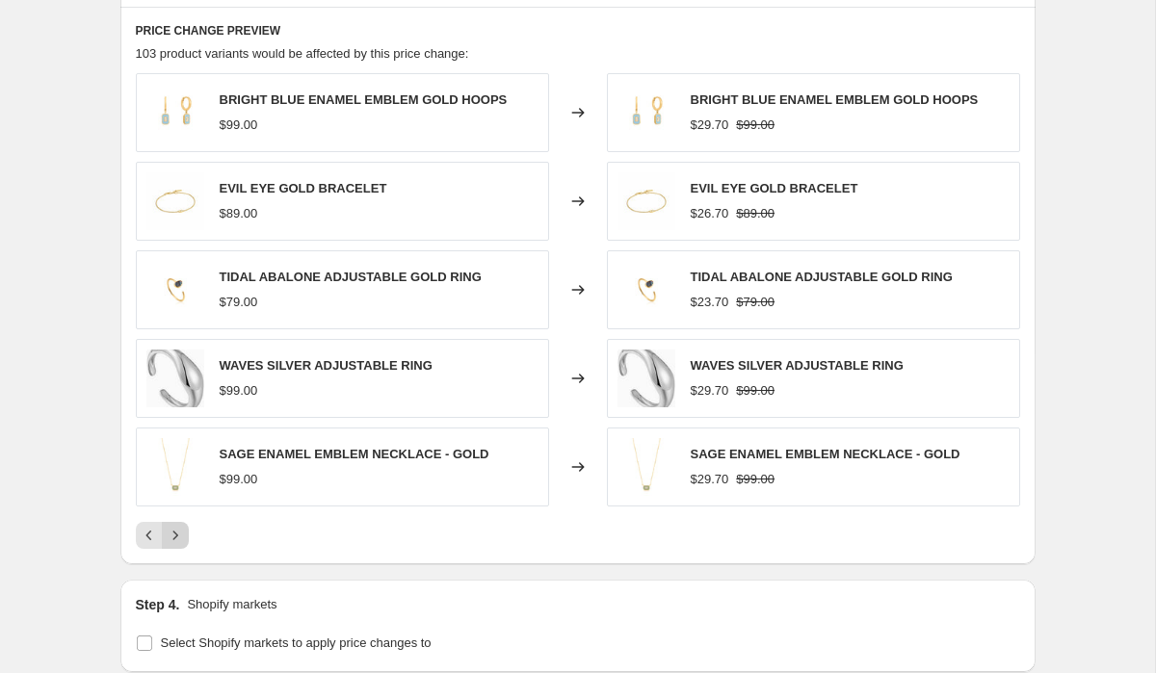
click at [184, 533] on icon "Next" at bounding box center [175, 535] width 19 height 19
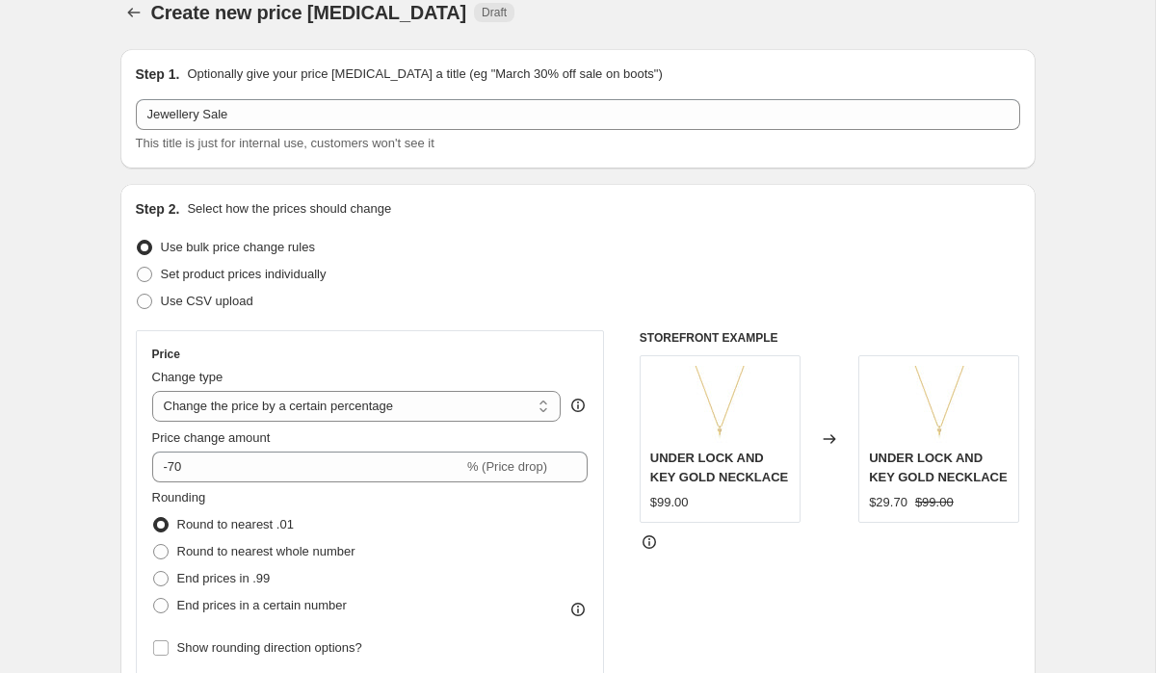
scroll to position [19, 0]
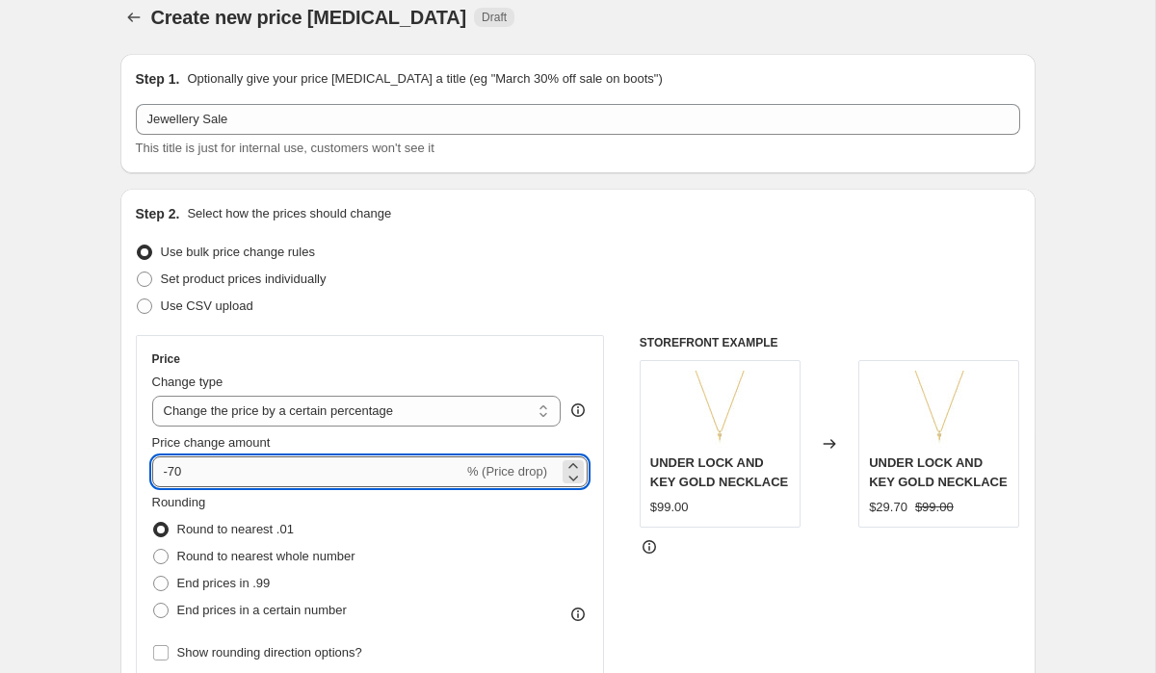
click at [288, 469] on input "-70" at bounding box center [307, 472] width 311 height 31
click at [432, 281] on div "Set product prices individually" at bounding box center [578, 279] width 884 height 27
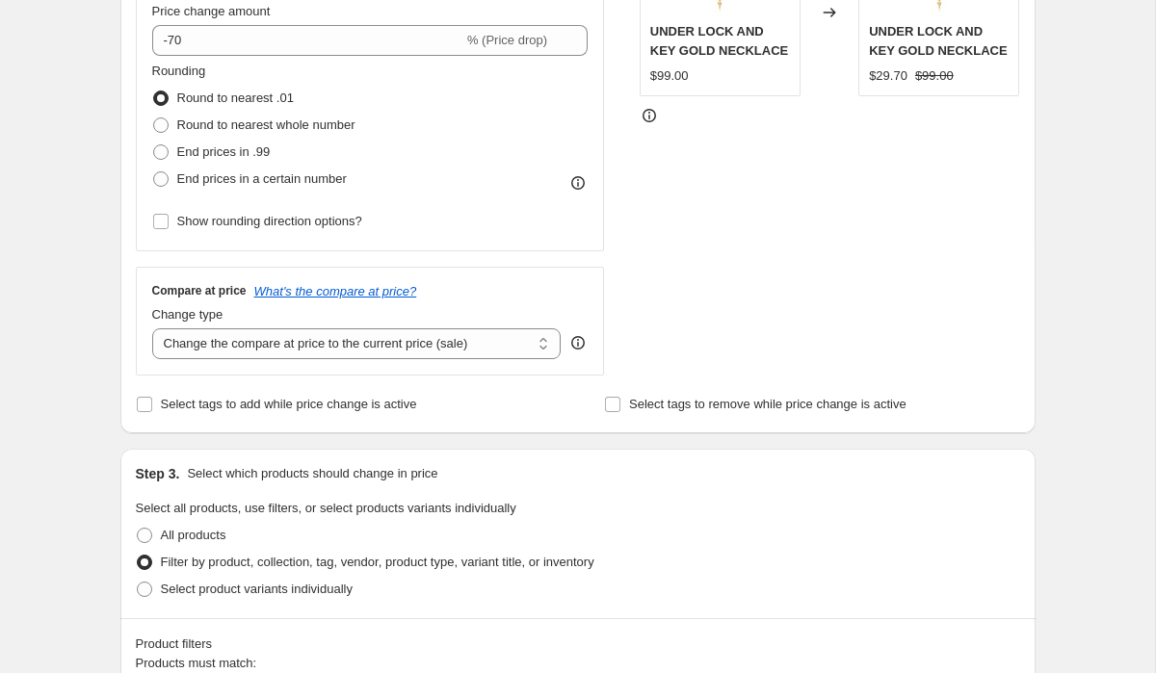
scroll to position [0, 0]
